Goal: Information Seeking & Learning: Check status

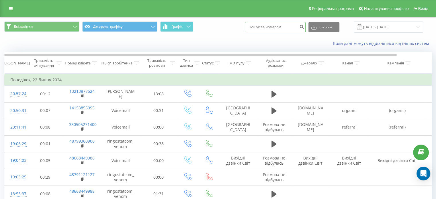
click at [288, 27] on input at bounding box center [275, 27] width 61 height 10
paste input "380991649003"
type input "380991649003"
click at [305, 26] on button "submit" at bounding box center [302, 27] width 8 height 10
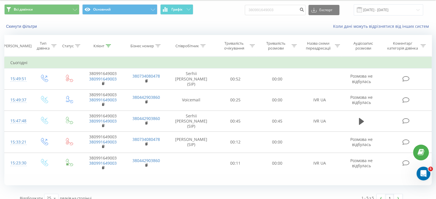
scroll to position [25, 0]
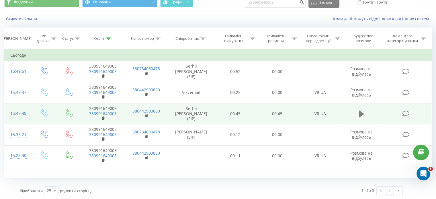
click at [362, 112] on icon at bounding box center [361, 114] width 5 height 8
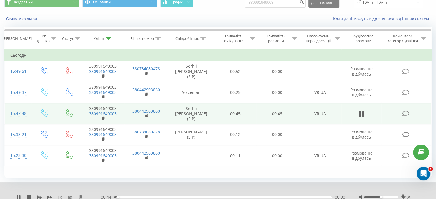
click at [144, 196] on div "- 00:44 00:00 00:00" at bounding box center [221, 198] width 245 height 6
click at [19, 196] on icon at bounding box center [18, 197] width 5 height 5
click at [19, 197] on icon at bounding box center [18, 197] width 3 height 5
click at [19, 197] on icon at bounding box center [19, 197] width 1 height 5
click at [18, 198] on icon at bounding box center [18, 197] width 3 height 5
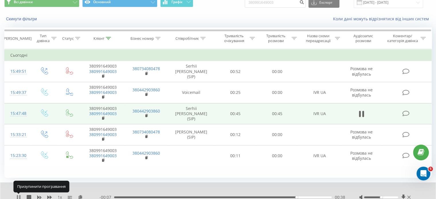
click at [18, 196] on icon at bounding box center [17, 197] width 1 height 5
